Goal: Task Accomplishment & Management: Manage account settings

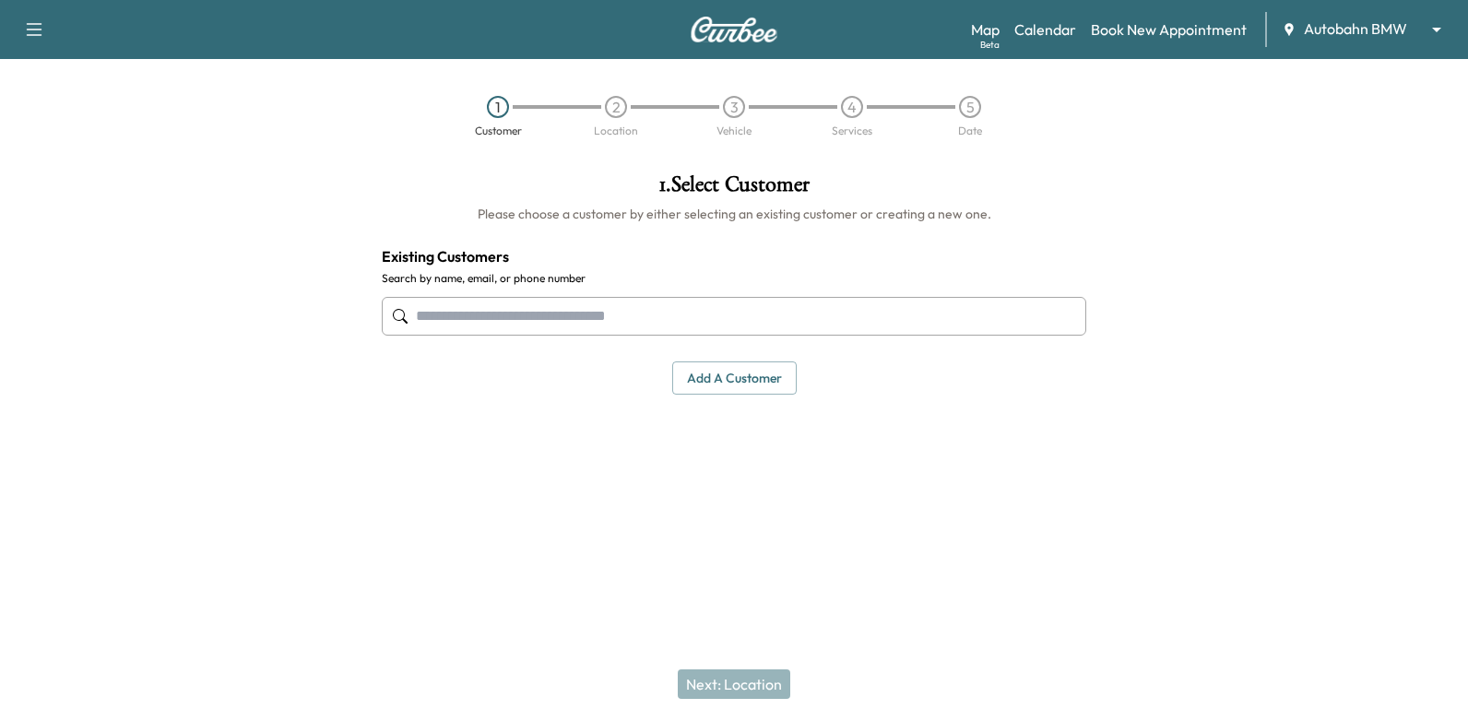
click at [1379, 38] on body "Support Log Out Map Beta Calendar Book New Appointment Autobahn BMW ******** ​ …" at bounding box center [734, 360] width 1468 height 721
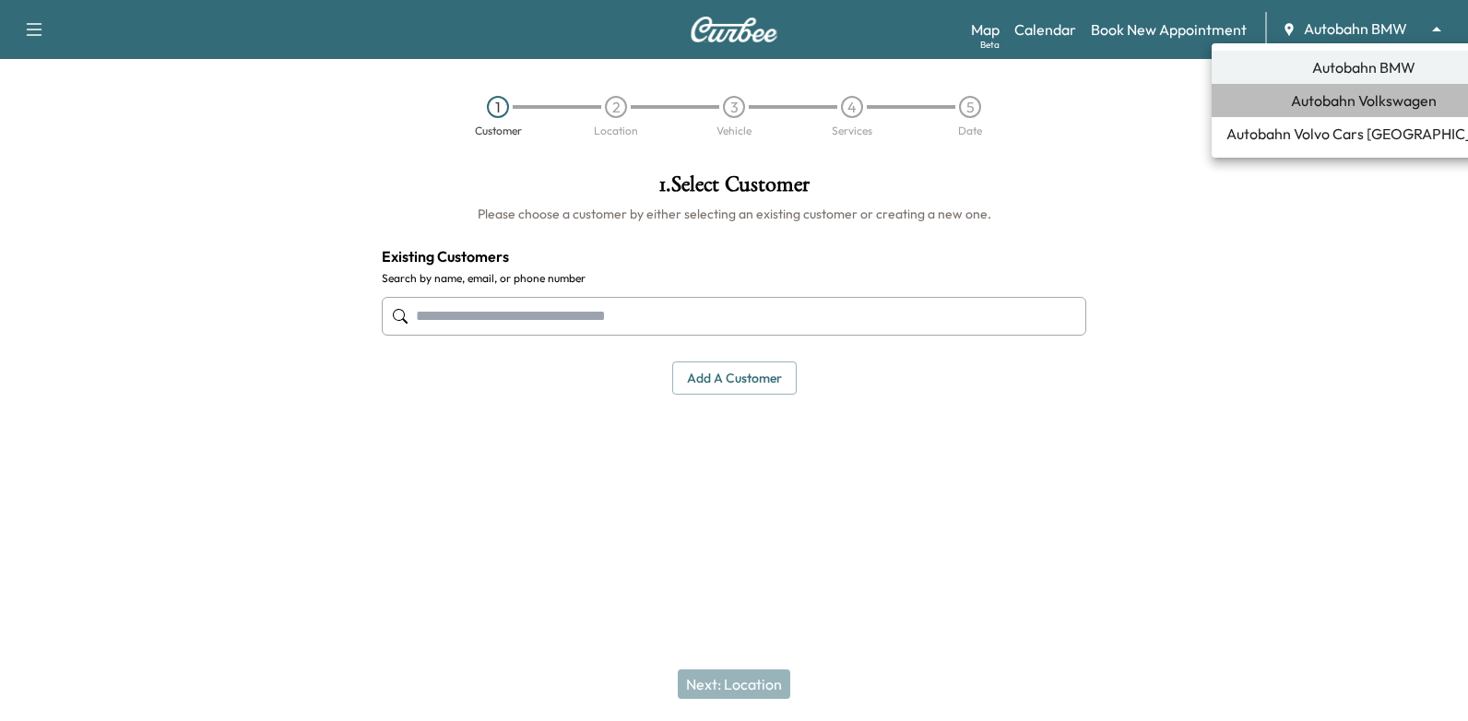
click at [1344, 111] on span "Autobahn Volkswagen" at bounding box center [1364, 100] width 146 height 22
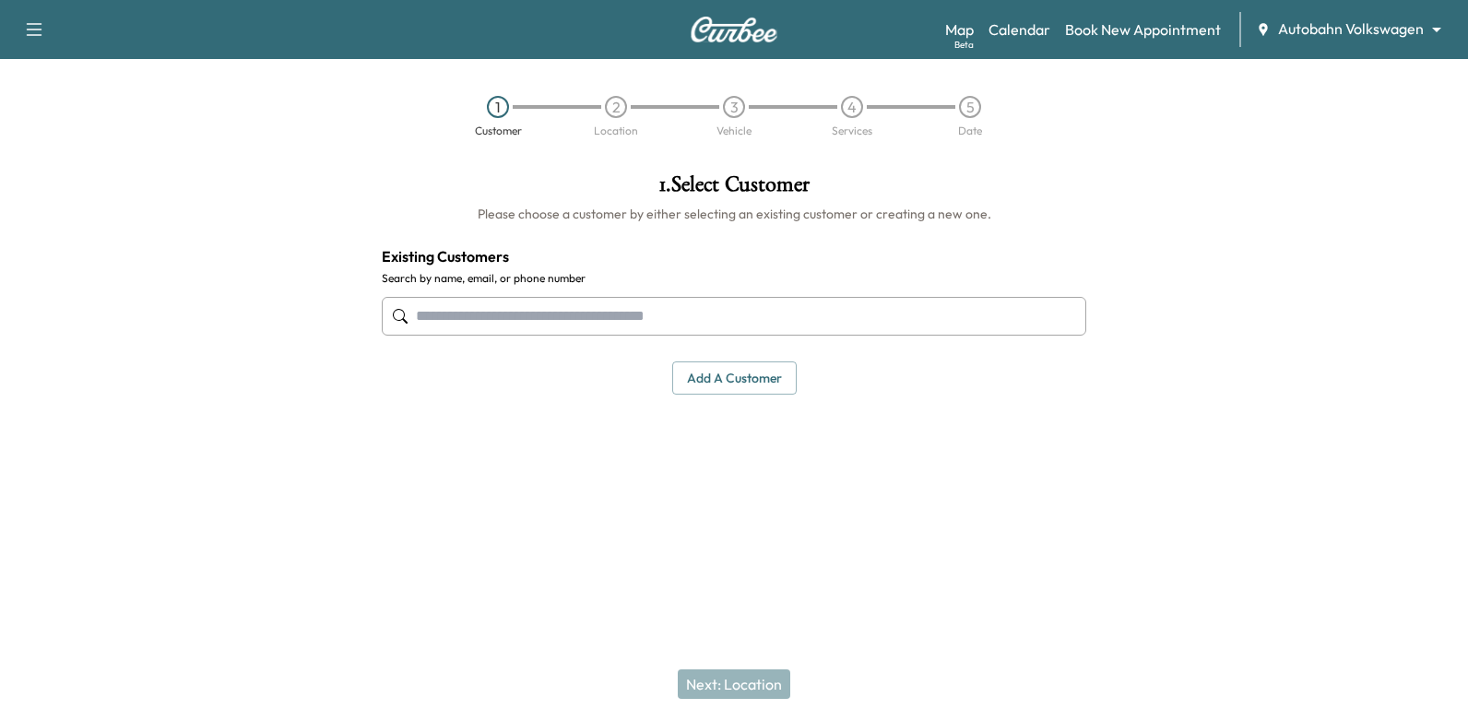
click at [879, 319] on input "text" at bounding box center [734, 316] width 705 height 39
click at [827, 298] on input "text" at bounding box center [734, 316] width 705 height 39
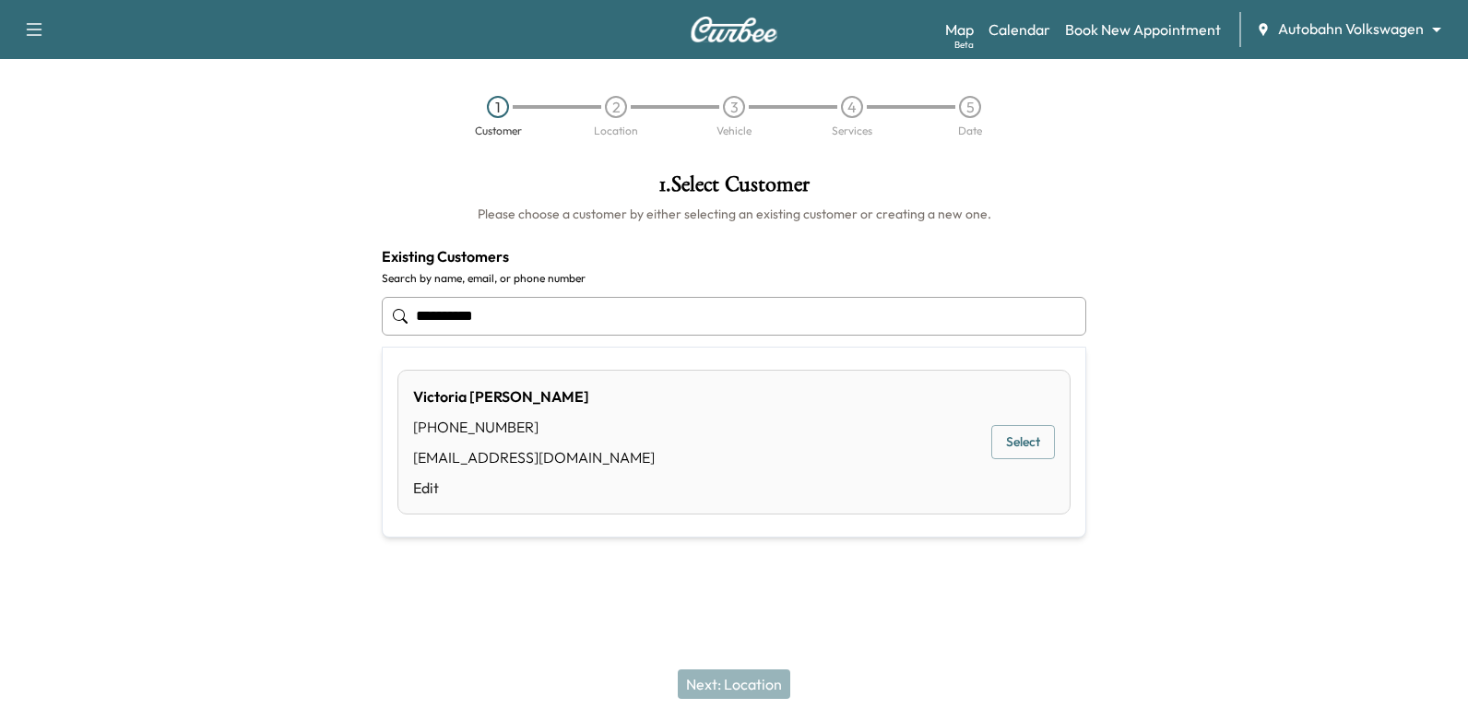
click at [1004, 441] on button "Select" at bounding box center [1024, 442] width 64 height 34
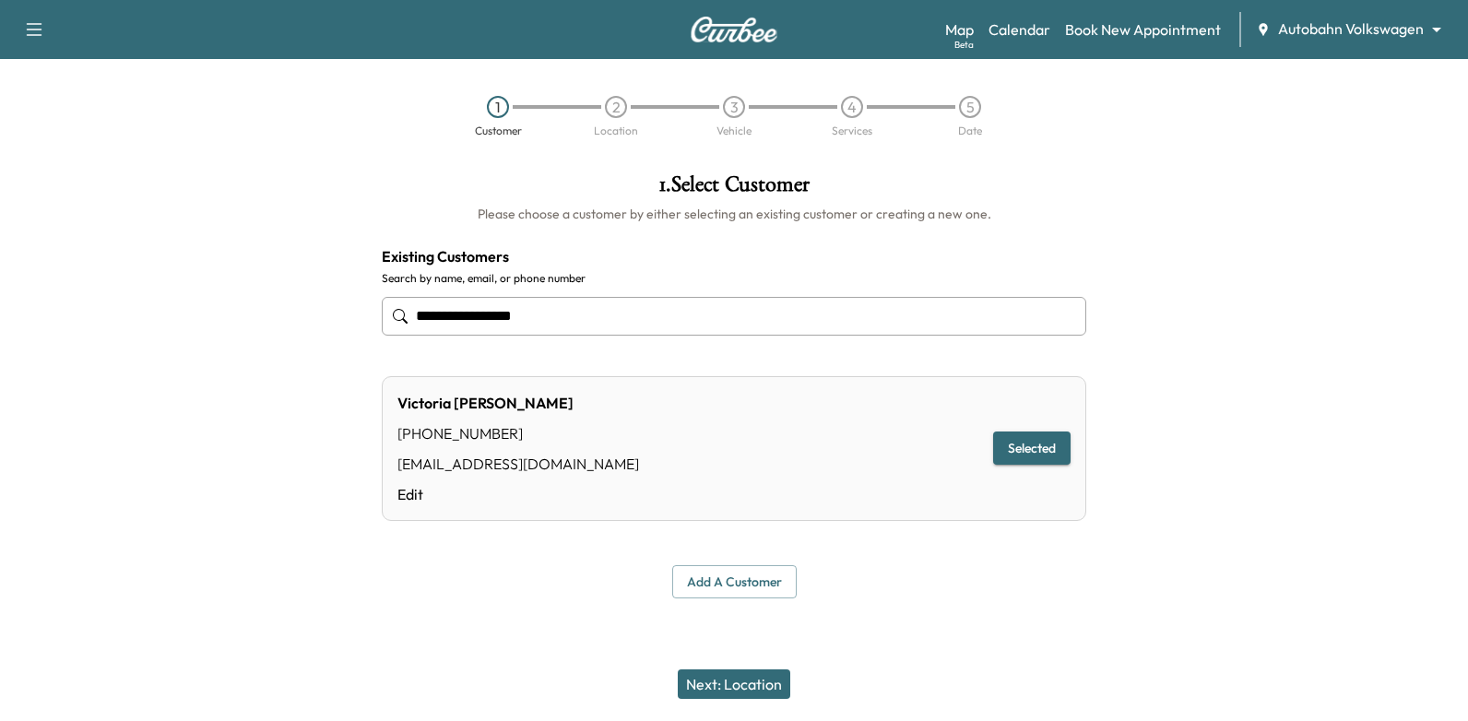
type input "**********"
click at [754, 683] on button "Next: Location" at bounding box center [734, 685] width 113 height 30
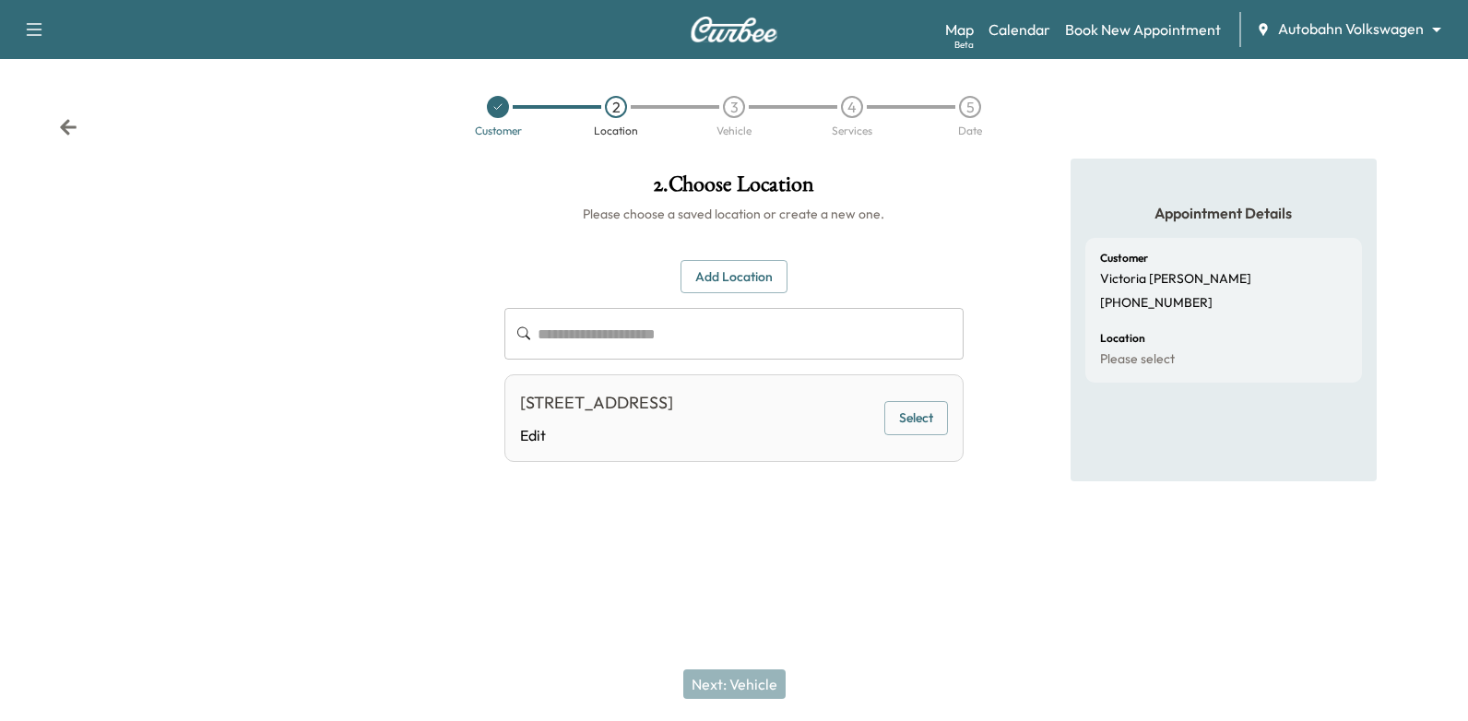
click at [915, 420] on button "Select" at bounding box center [917, 418] width 64 height 34
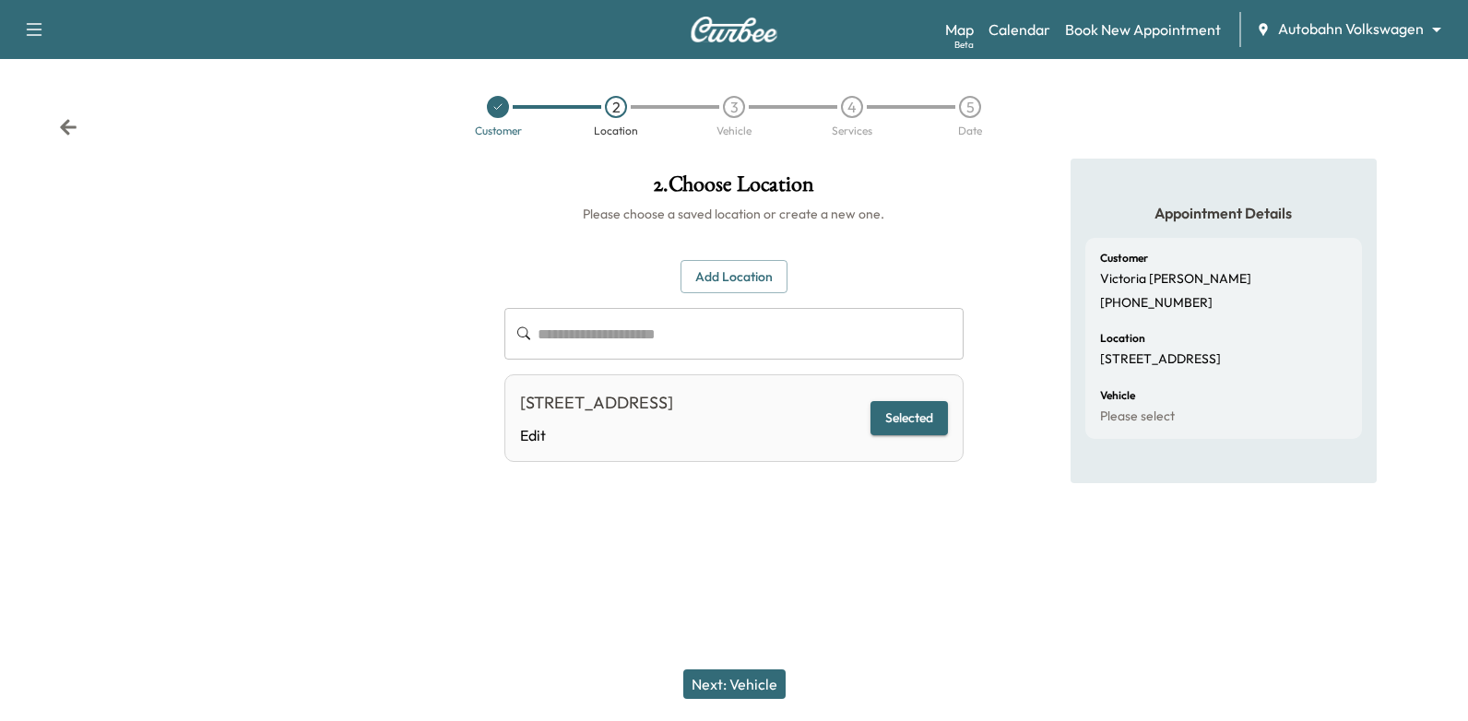
click at [732, 686] on button "Next: Vehicle" at bounding box center [734, 685] width 102 height 30
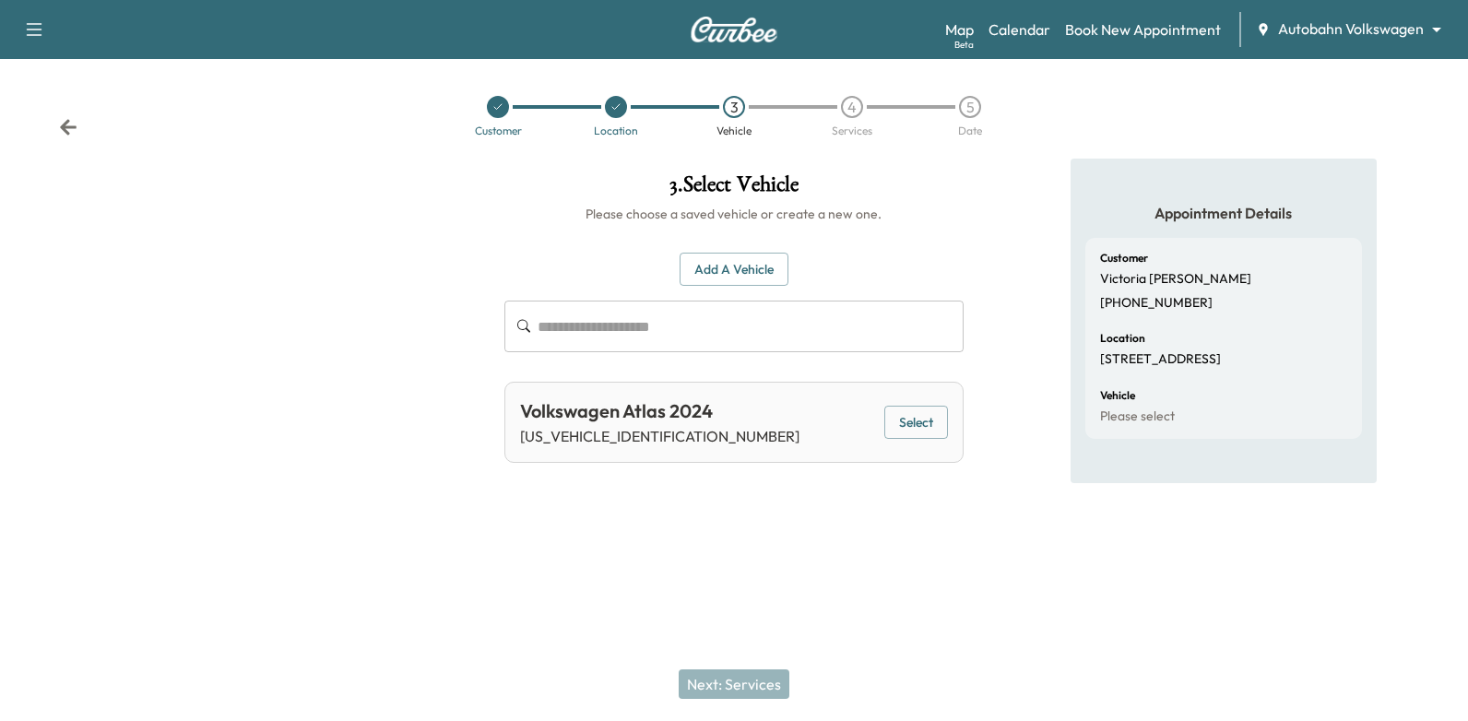
click at [925, 402] on div "Volkswagen Atlas 2024 [US_VEHICLE_IDENTIFICATION_NUMBER] Select" at bounding box center [735, 422] width 460 height 81
click at [927, 429] on button "Select" at bounding box center [917, 423] width 64 height 34
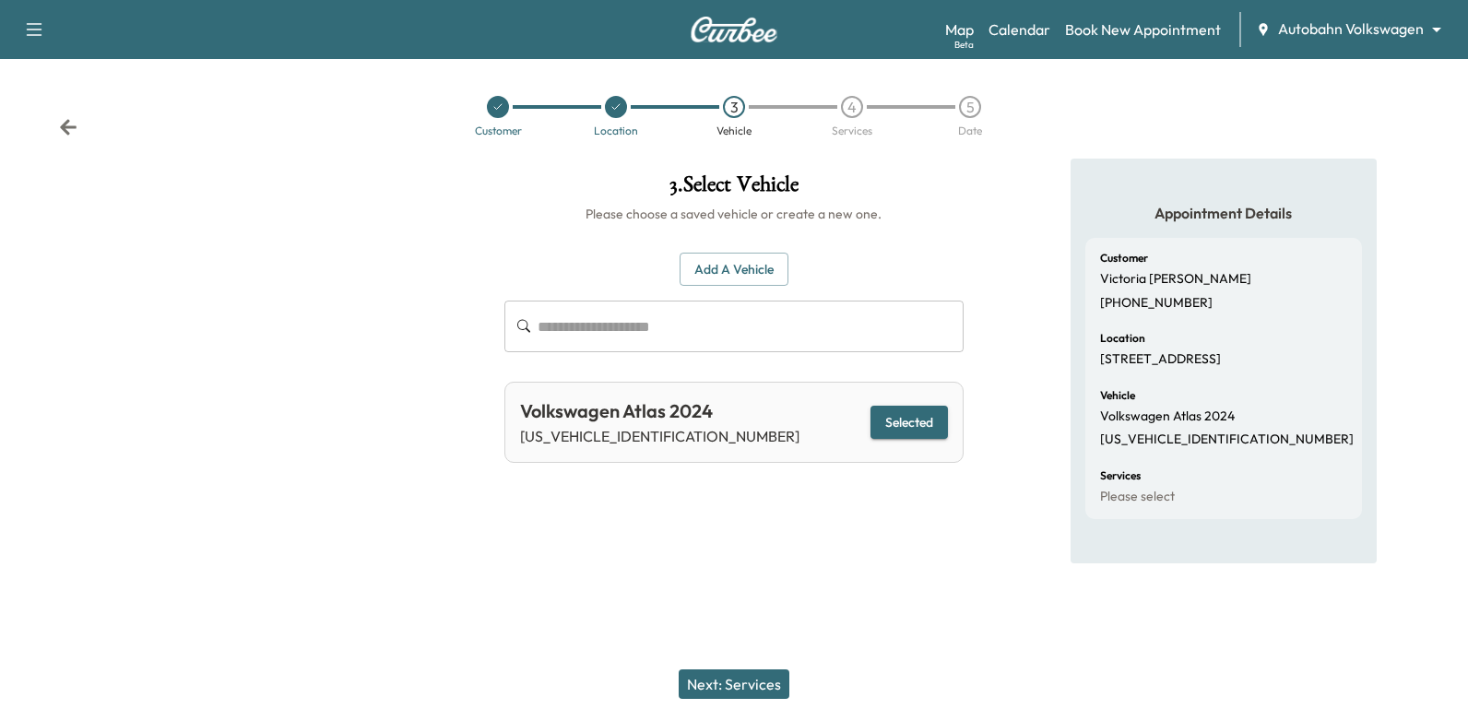
click at [772, 673] on button "Next: Services" at bounding box center [734, 685] width 111 height 30
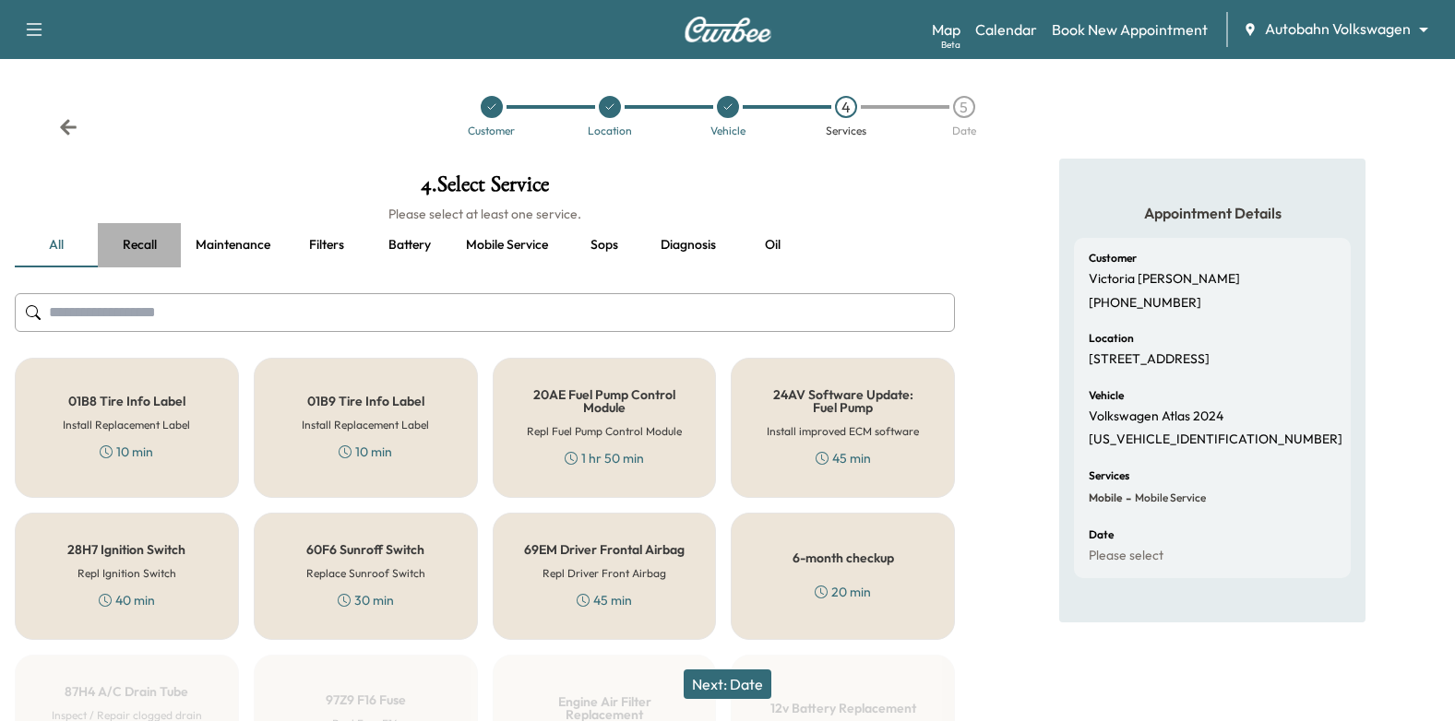
click at [138, 237] on button "Recall" at bounding box center [139, 245] width 83 height 44
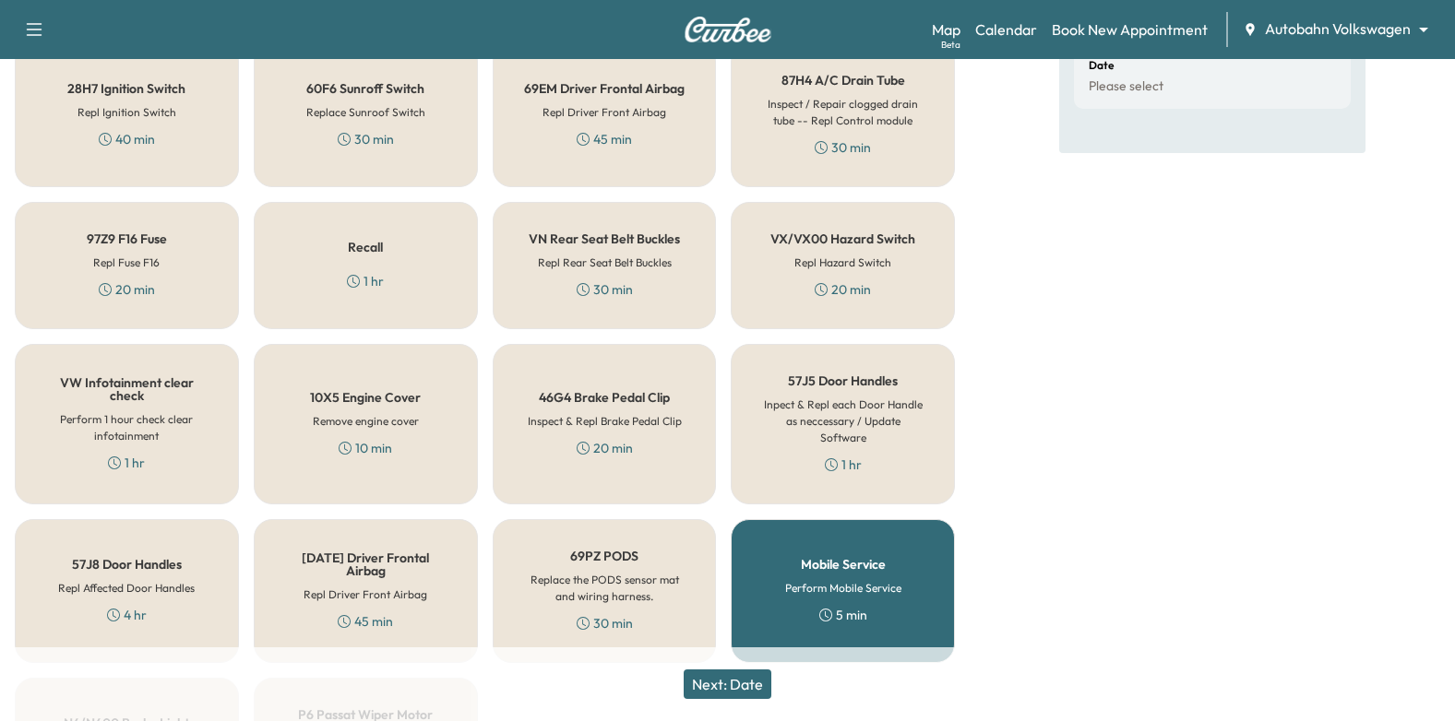
scroll to position [653, 0]
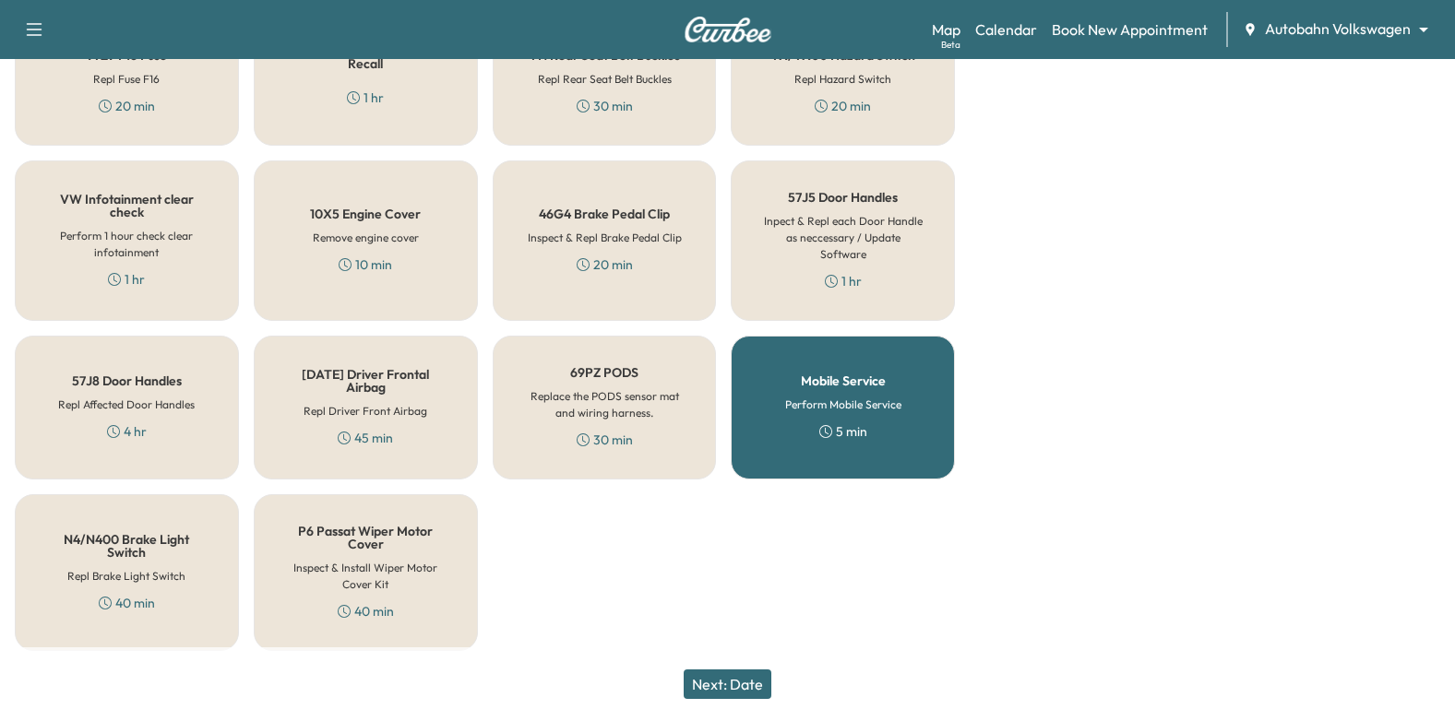
click at [64, 181] on div "VW Infotainment clear check Perform 1 hour check clear infotainment 1 hr" at bounding box center [127, 240] width 224 height 160
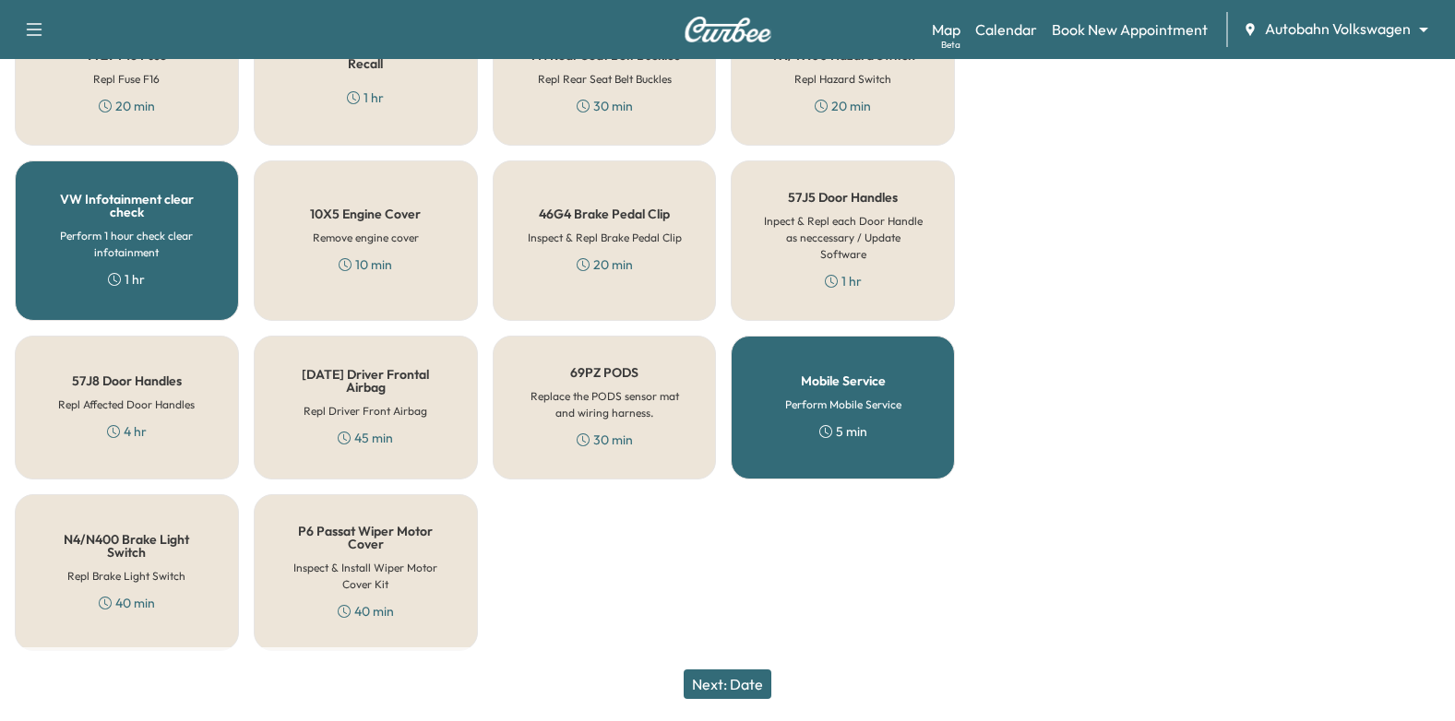
click at [141, 228] on h6 "Perform 1 hour check clear infotainment" at bounding box center [126, 244] width 163 height 33
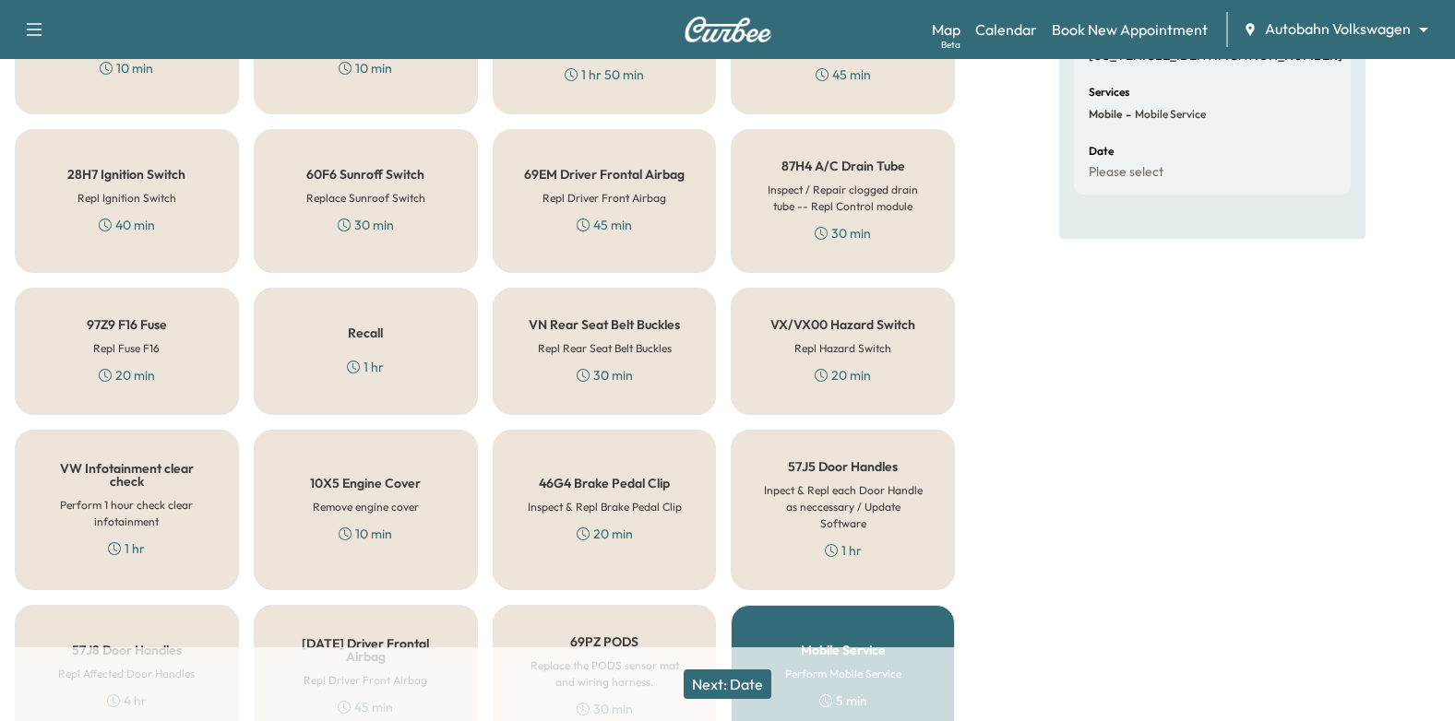
scroll to position [376, 0]
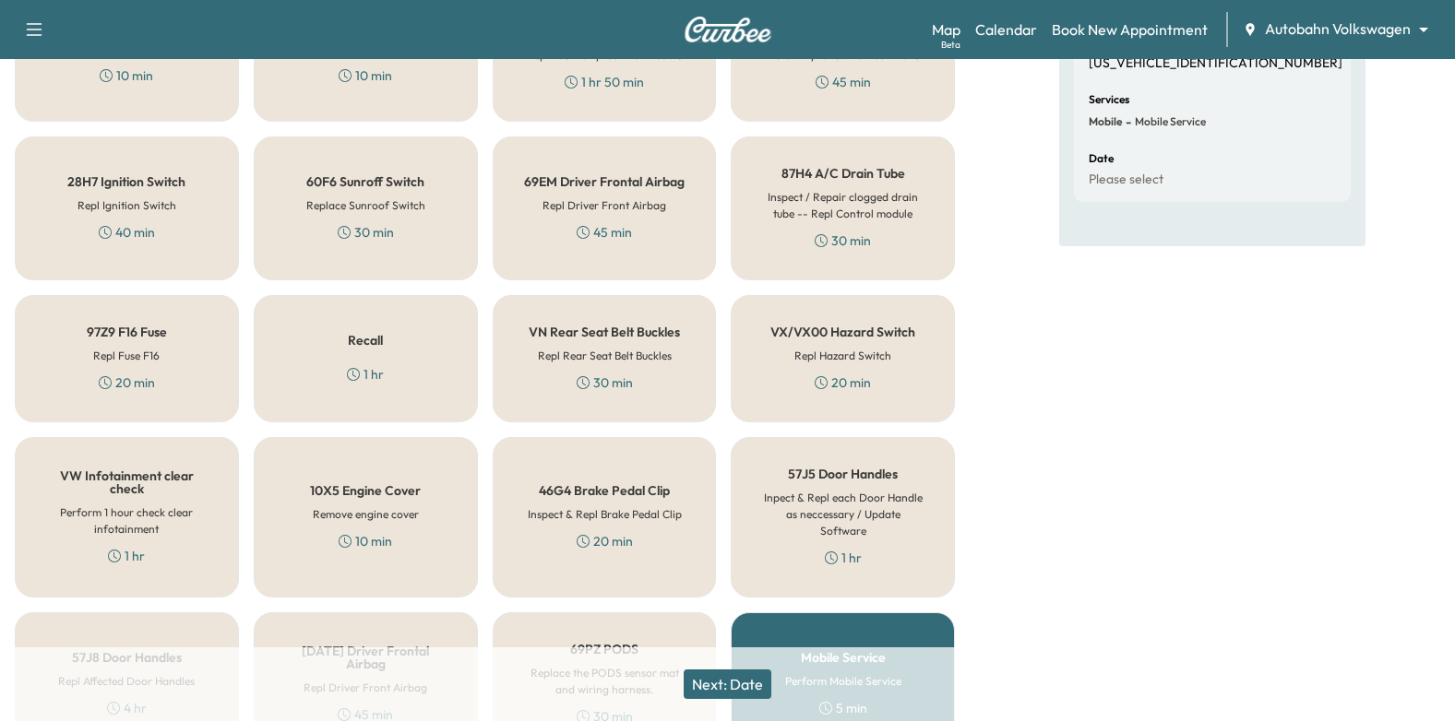
click at [307, 314] on div "Recall 1 hr" at bounding box center [366, 358] width 224 height 127
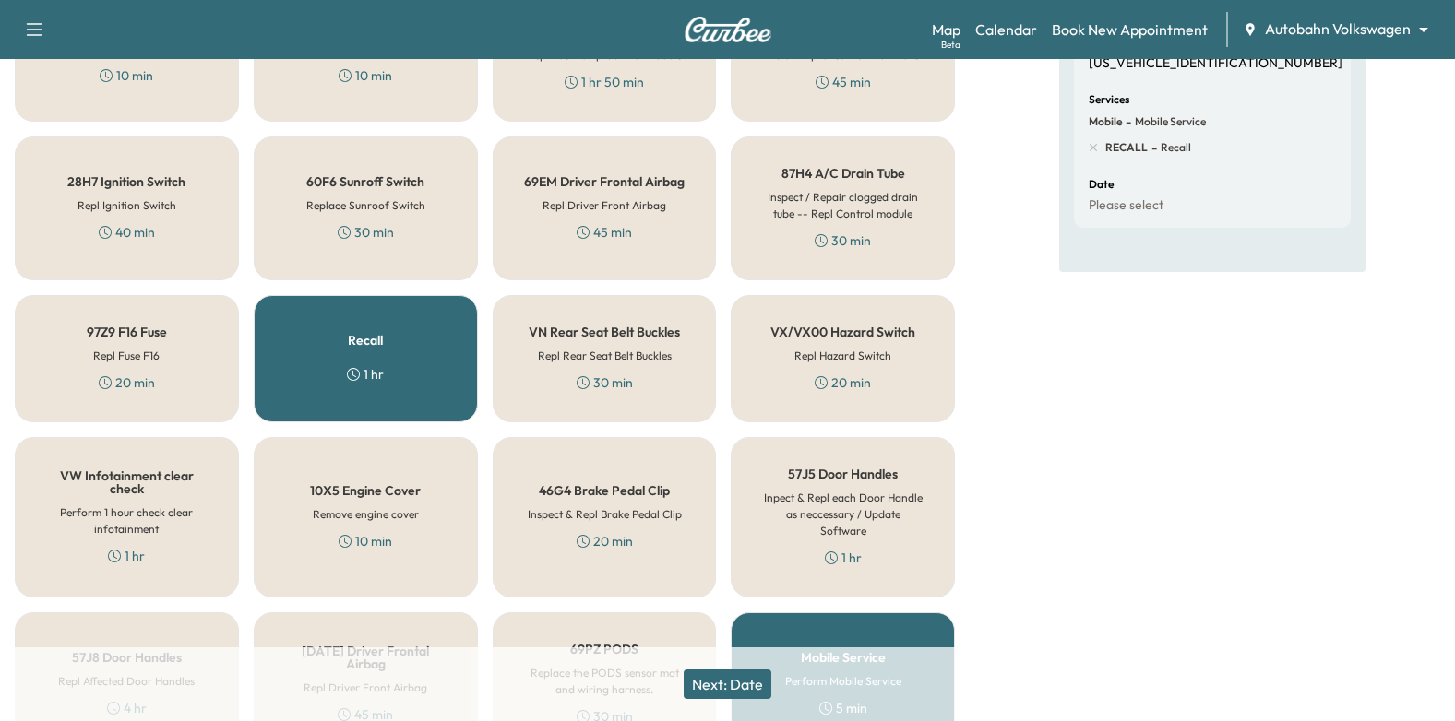
click at [759, 690] on button "Next: Date" at bounding box center [727, 685] width 88 height 30
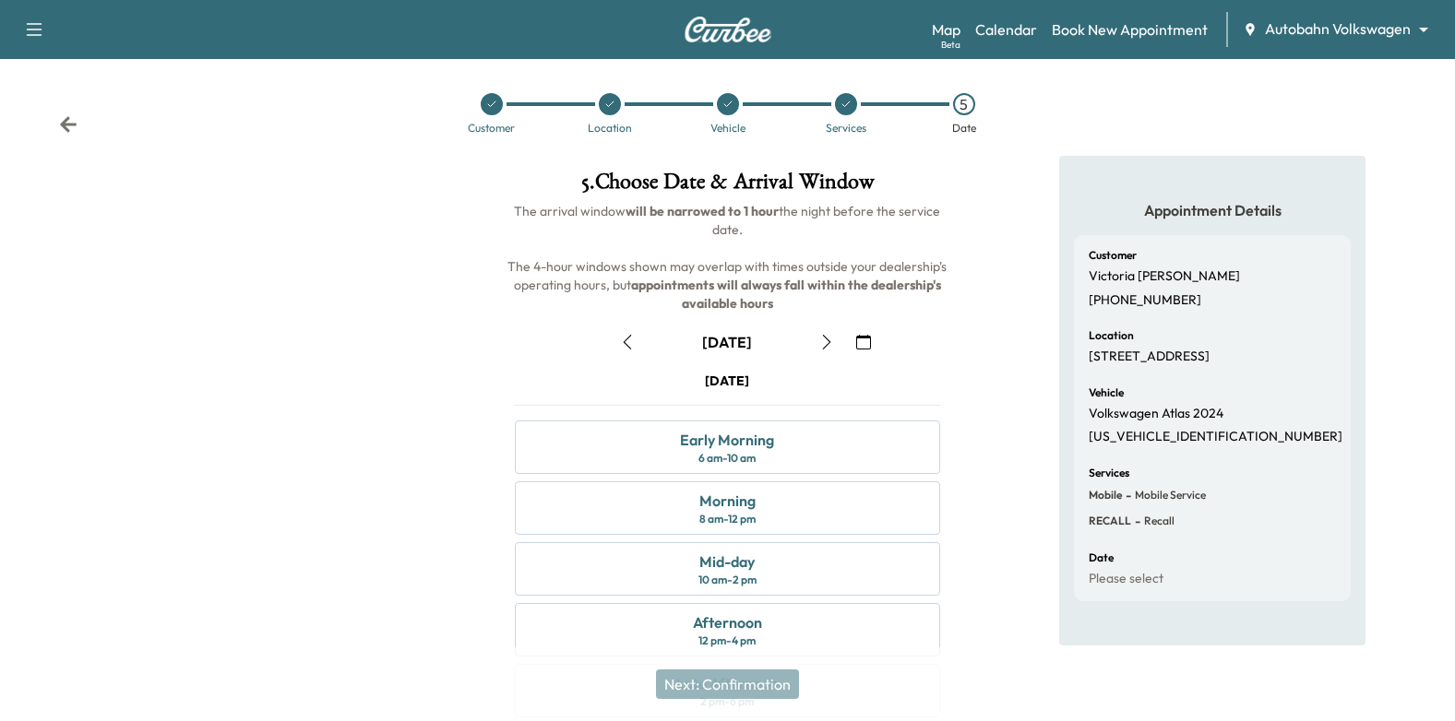
scroll to position [202, 0]
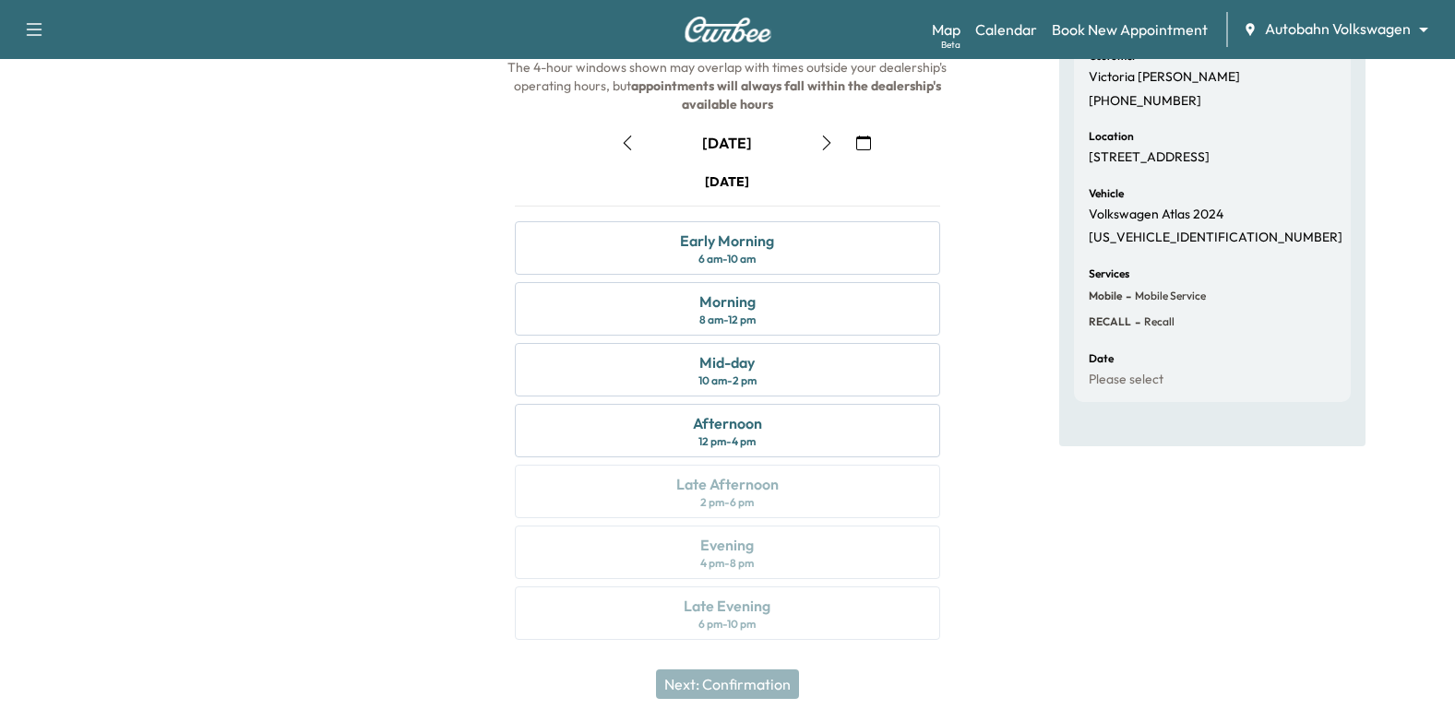
click at [824, 147] on icon "button" at bounding box center [826, 143] width 15 height 15
click at [787, 438] on div "Afternoon 12 pm - 4 pm" at bounding box center [728, 430] width 426 height 53
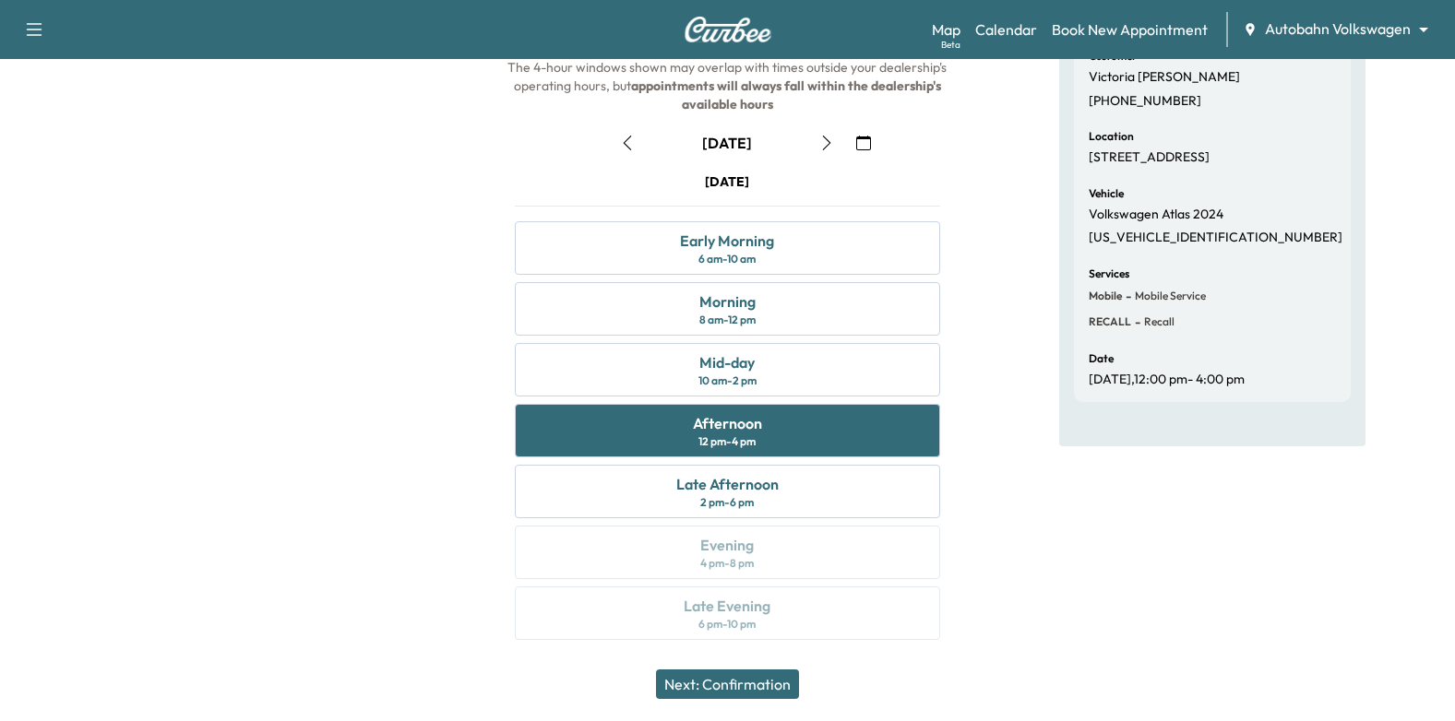
click at [799, 691] on button "Next: Confirmation" at bounding box center [727, 685] width 143 height 30
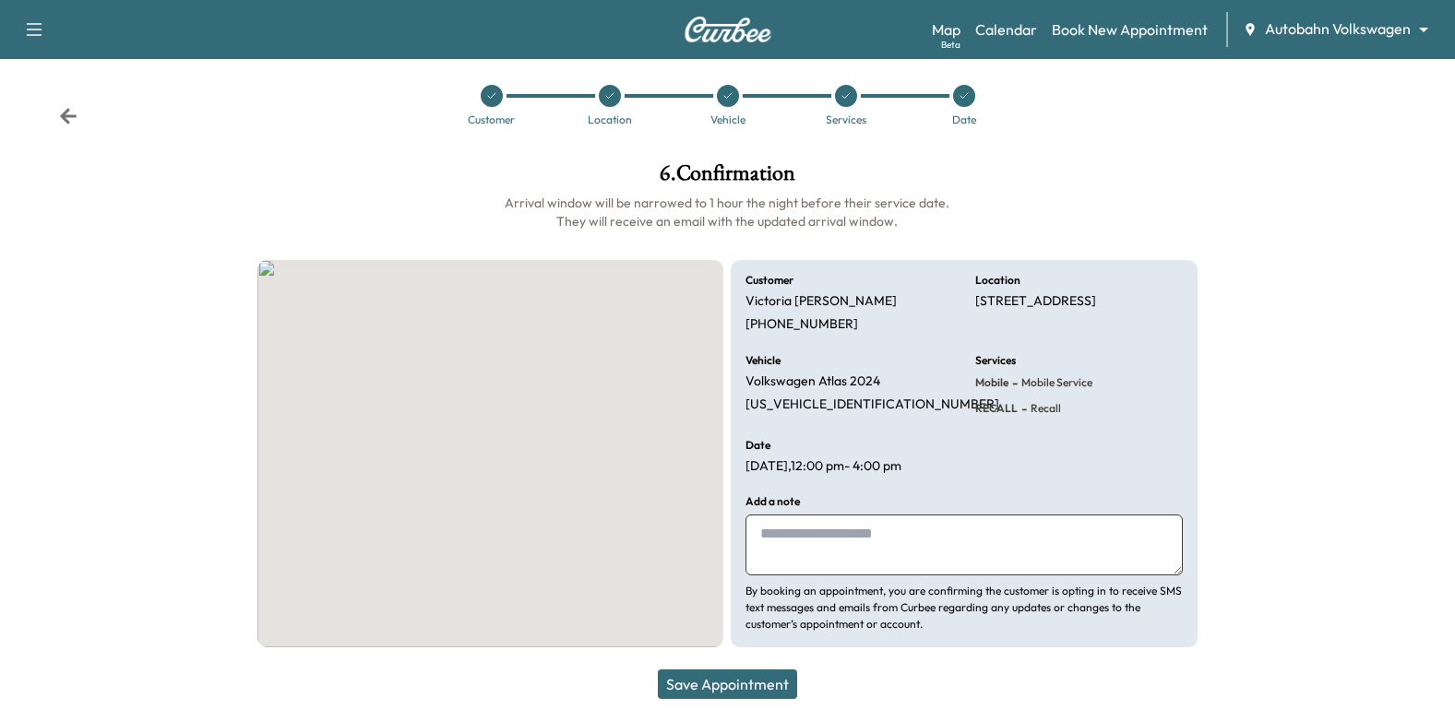
scroll to position [11, 0]
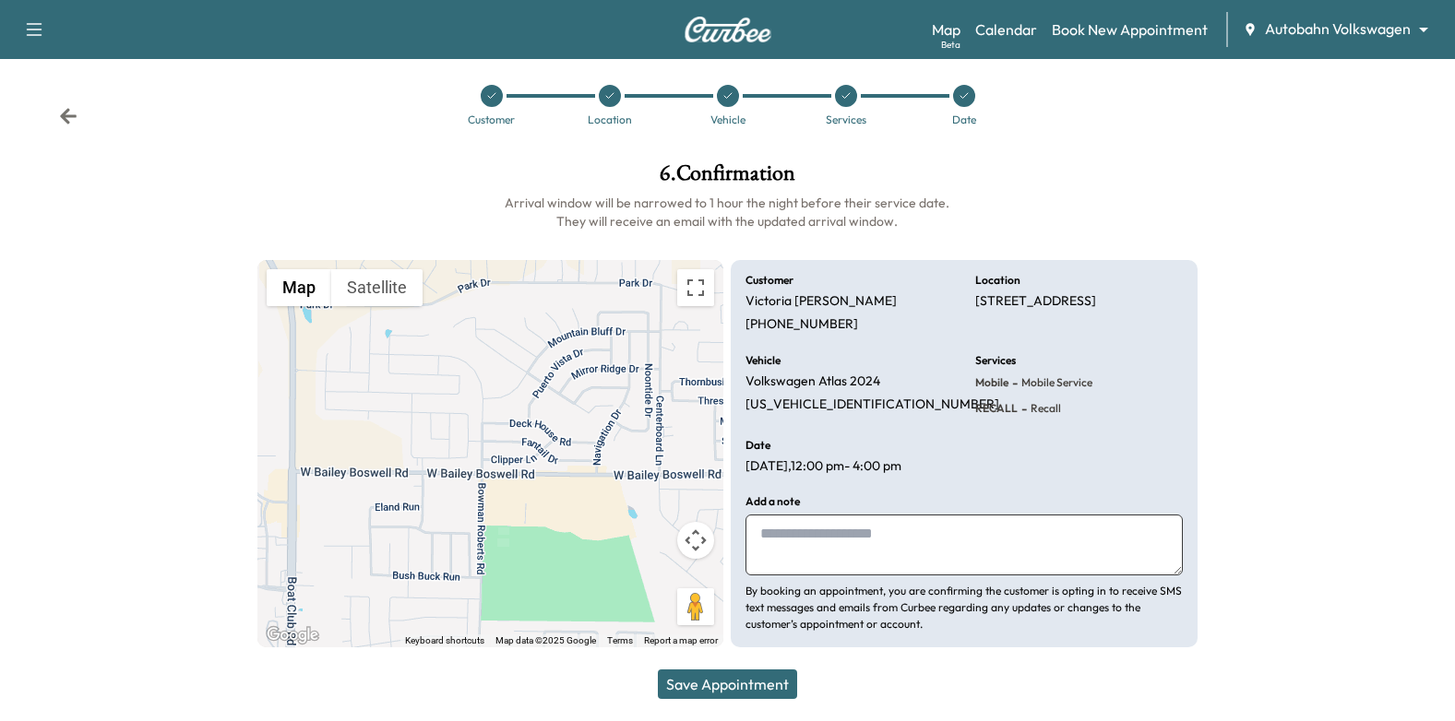
paste textarea "**********"
type textarea "**********"
click at [714, 685] on button "Save Appointment" at bounding box center [727, 685] width 139 height 30
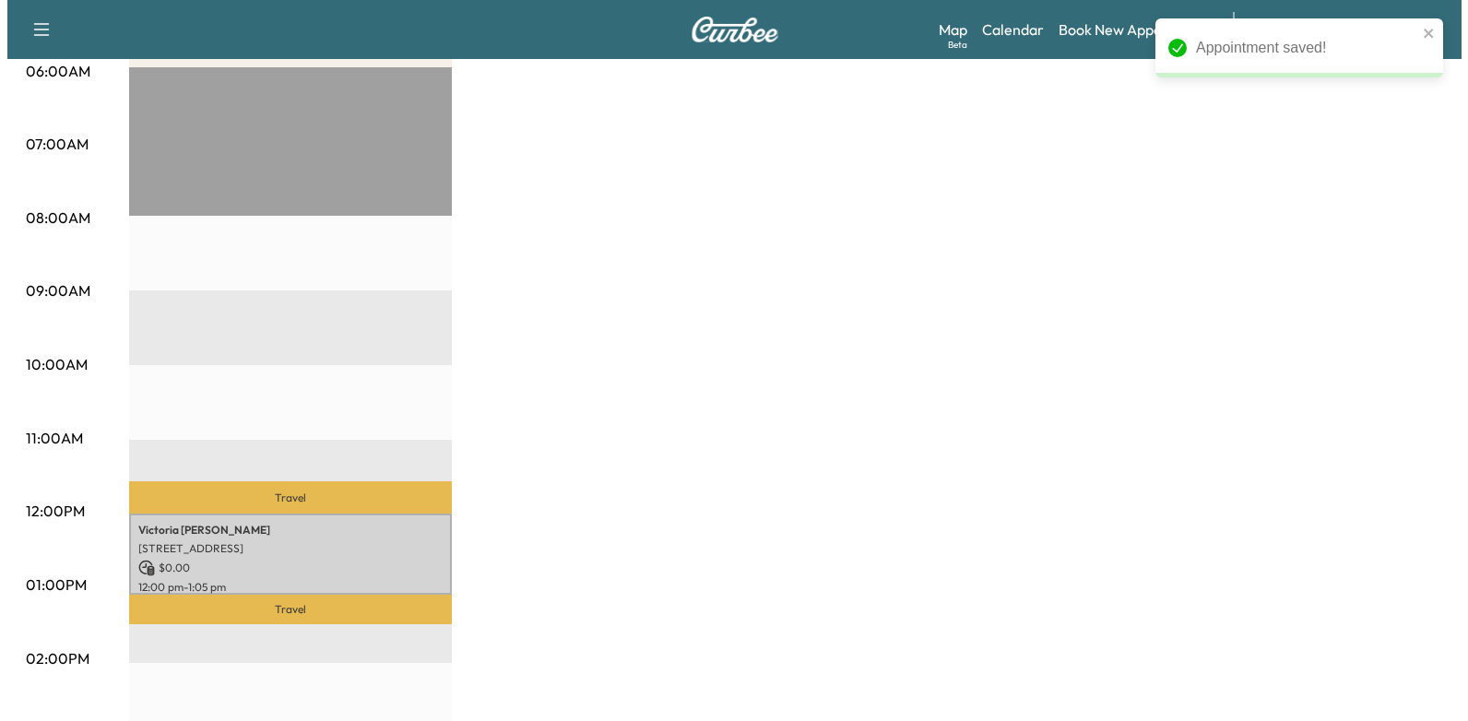
scroll to position [369, 0]
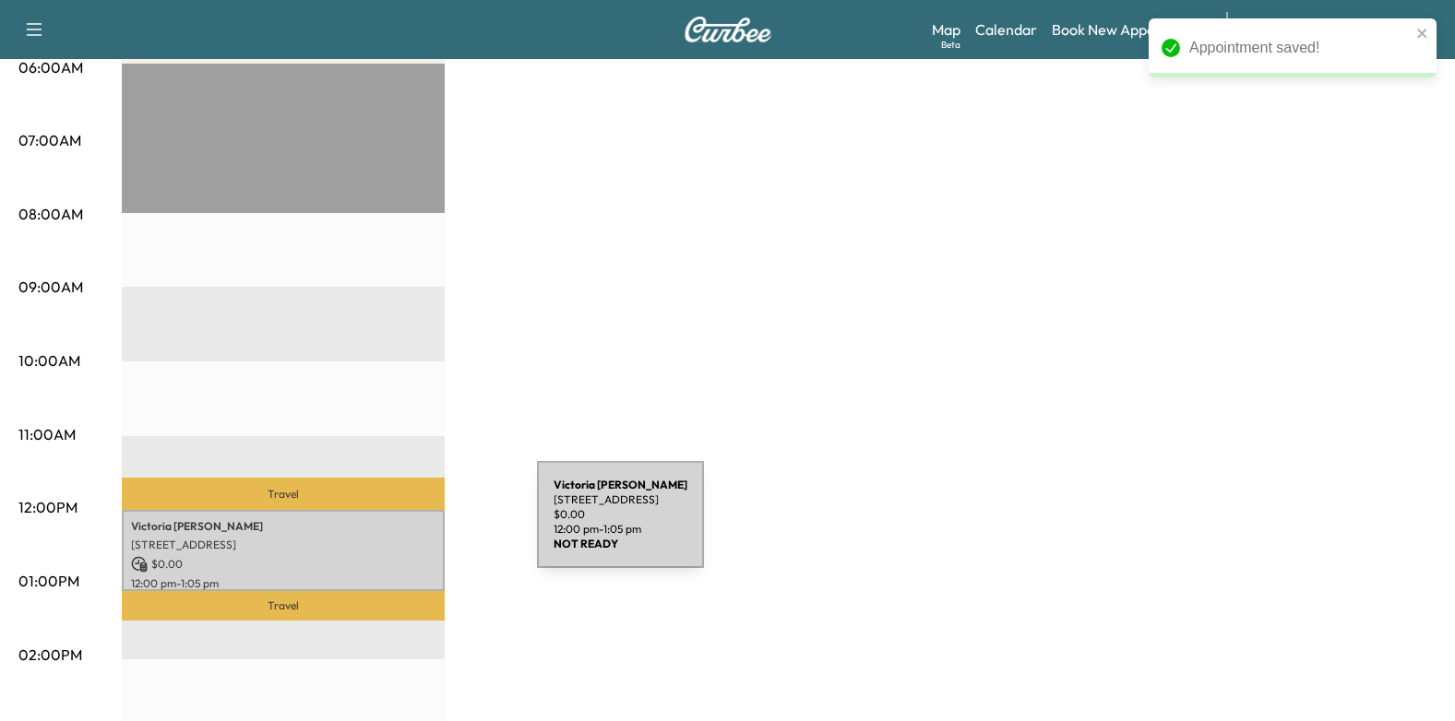
click at [390, 538] on p "[STREET_ADDRESS]" at bounding box center [283, 545] width 304 height 15
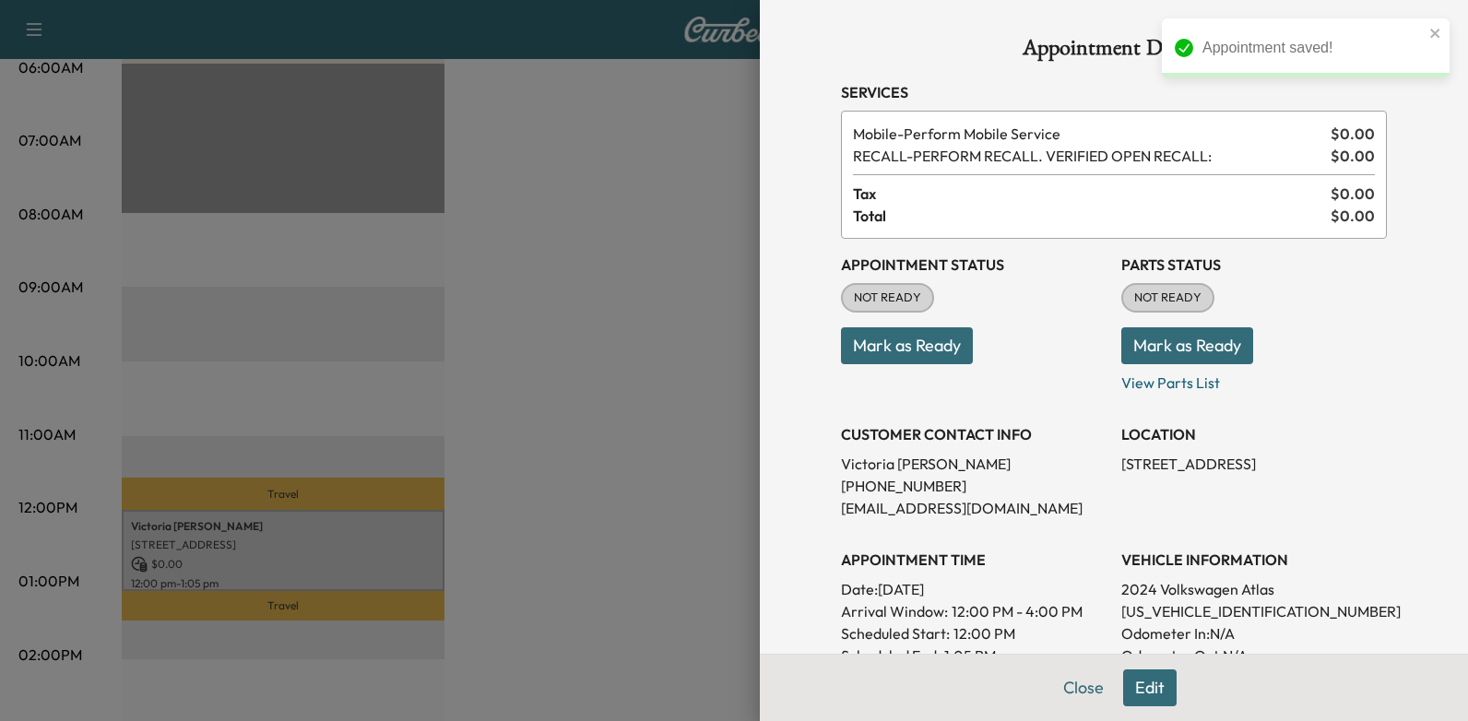
click at [926, 349] on button "Mark as Ready" at bounding box center [907, 345] width 132 height 37
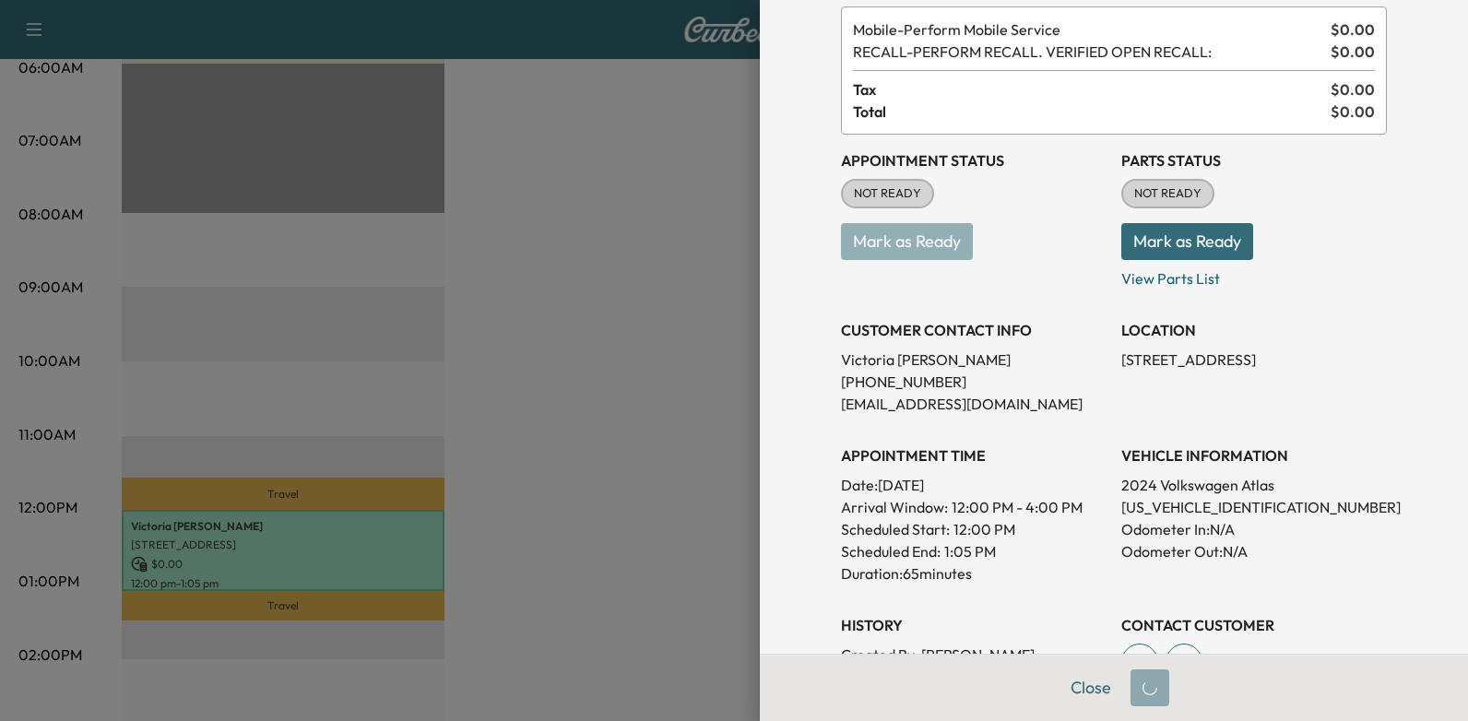
scroll to position [85, 0]
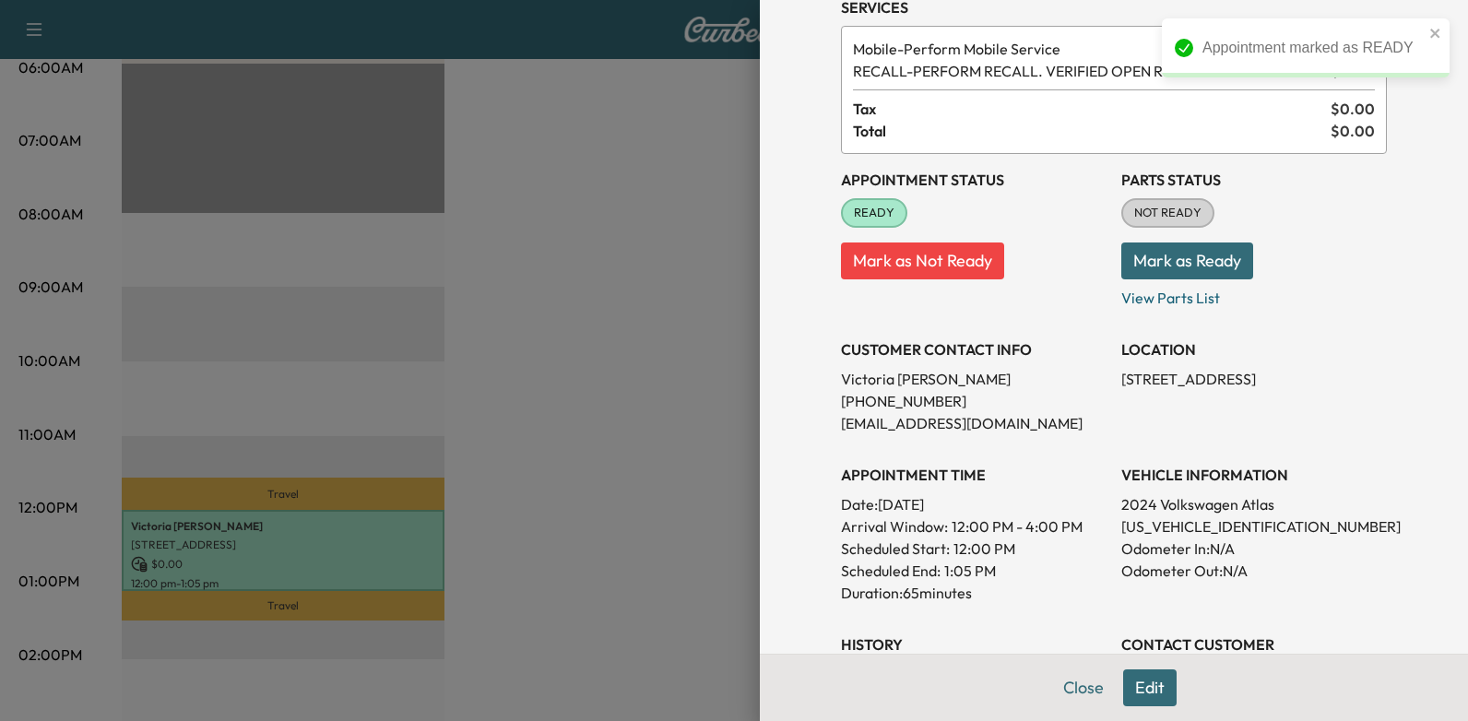
click at [479, 250] on div at bounding box center [734, 360] width 1468 height 721
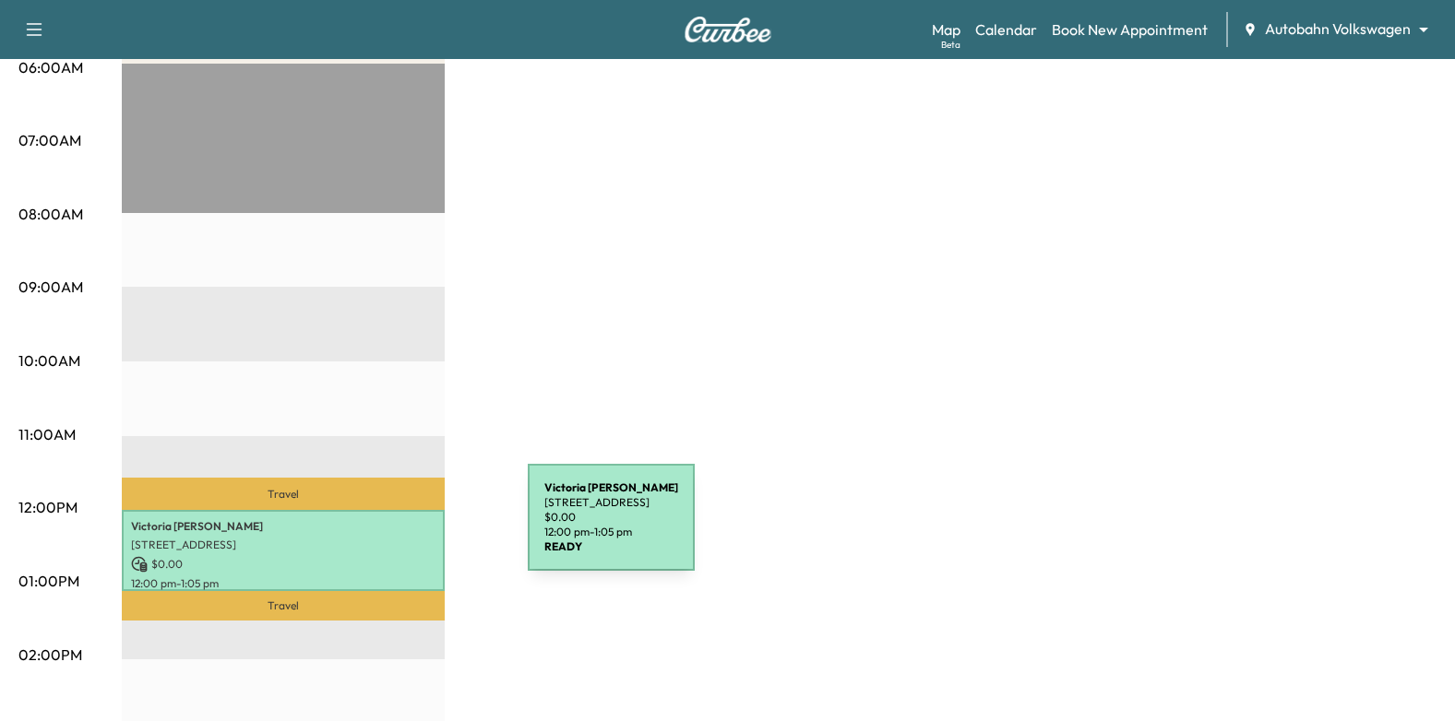
click at [349, 540] on p "[STREET_ADDRESS]" at bounding box center [283, 545] width 304 height 15
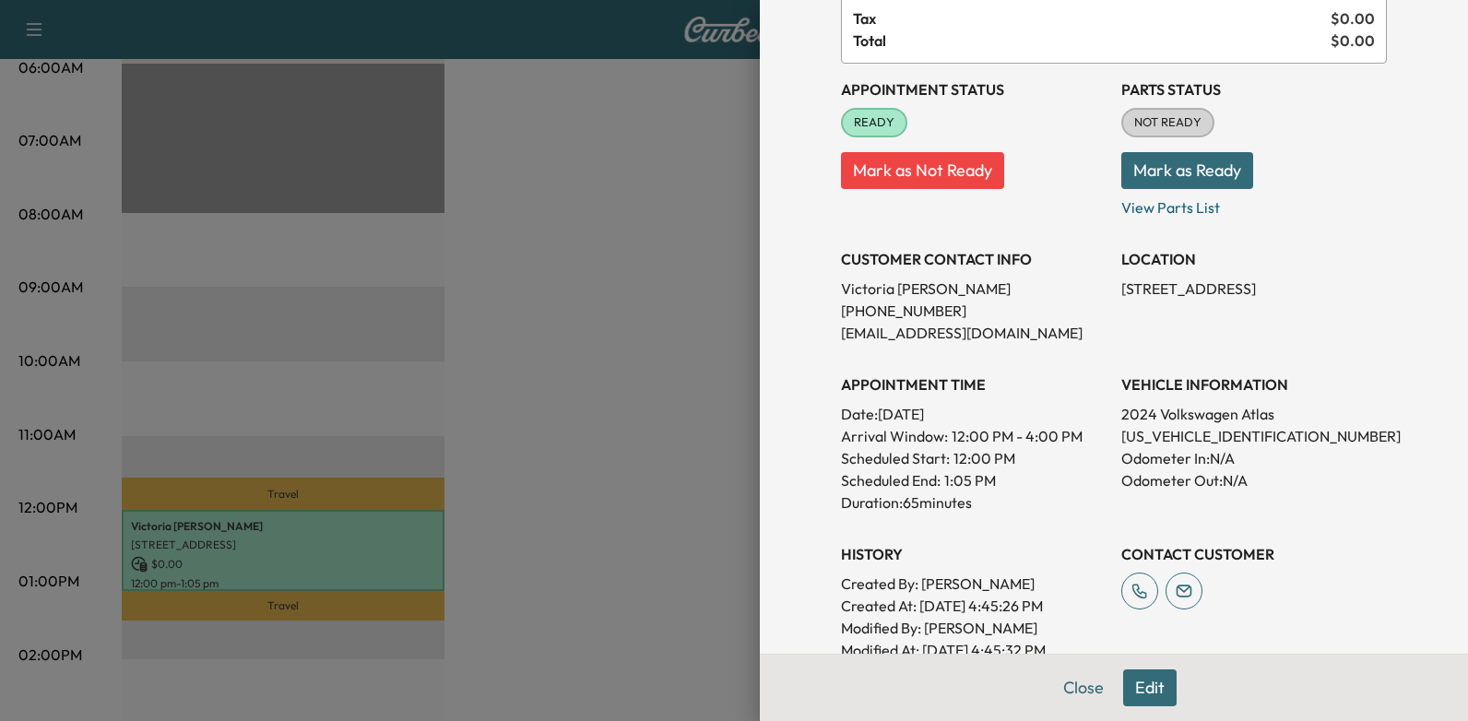
scroll to position [277, 0]
